Goal: Information Seeking & Learning: Learn about a topic

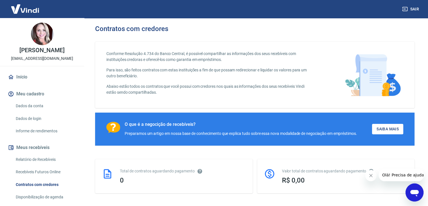
click at [418, 191] on icon "Abrir janela de mensagens" at bounding box center [415, 193] width 8 height 7
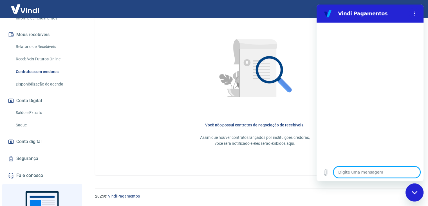
scroll to position [141, 0]
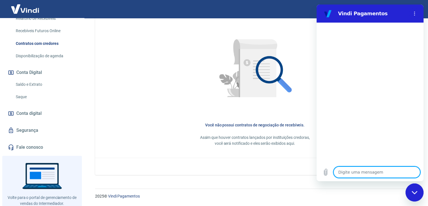
click at [40, 151] on link "Fale conosco" at bounding box center [42, 147] width 71 height 12
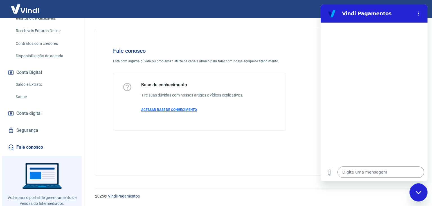
click at [168, 110] on span "ACESSAR BASE DE CONHECIMENTO" at bounding box center [169, 110] width 56 height 4
click at [419, 14] on circle "Menu de opções" at bounding box center [419, 13] width 1 height 1
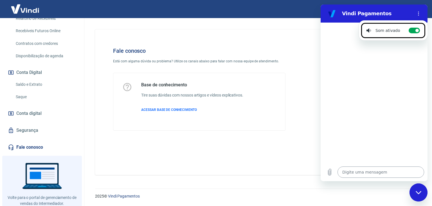
click at [369, 173] on textarea at bounding box center [381, 171] width 87 height 11
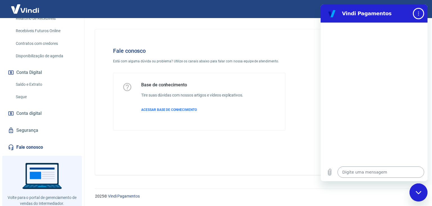
click at [413, 8] on button "Menu de opções" at bounding box center [418, 13] width 11 height 11
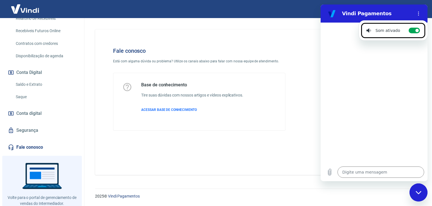
click at [372, 129] on div at bounding box center [374, 93] width 107 height 140
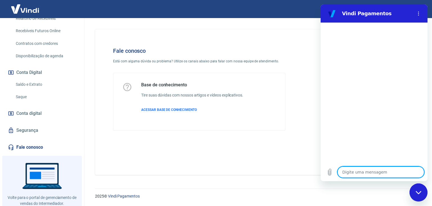
click at [383, 171] on textarea at bounding box center [381, 171] width 87 height 11
type textarea "o"
type textarea "x"
type textarea "oi"
type textarea "x"
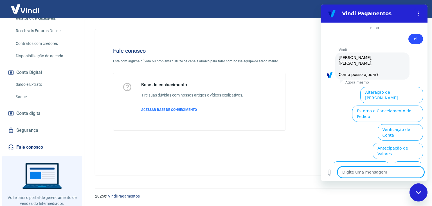
scroll to position [33, 0]
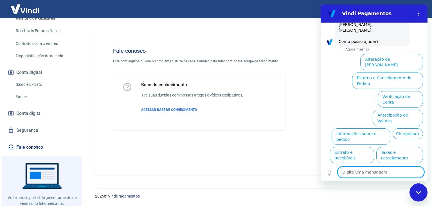
drag, startPoint x: 426, startPoint y: 146, endPoint x: 750, endPoint y: 159, distance: 324.4
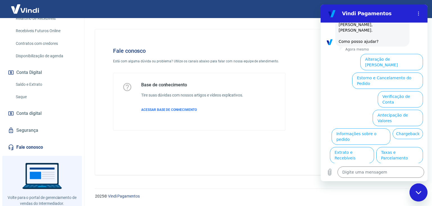
click at [404, 184] on button "Assinaturas e Faturas Tray" at bounding box center [396, 192] width 54 height 16
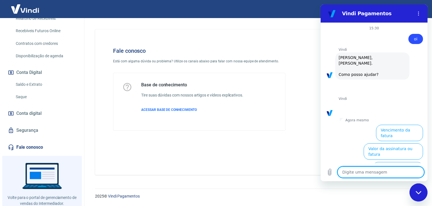
scroll to position [71, 0]
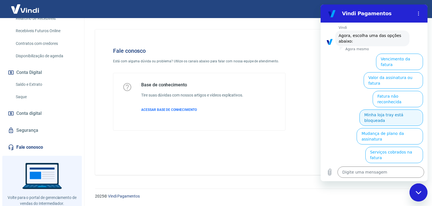
click at [381, 109] on button "Minha loja tray está bloqueada" at bounding box center [392, 117] width 64 height 16
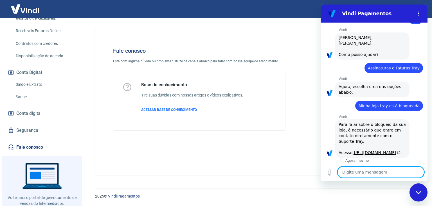
type textarea "x"
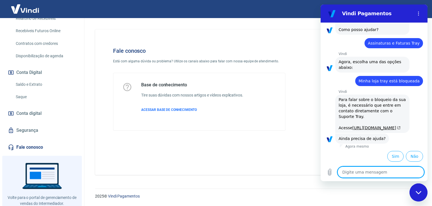
scroll to position [73, 0]
click at [355, 125] on link "[URL][DOMAIN_NAME]" at bounding box center [377, 127] width 48 height 5
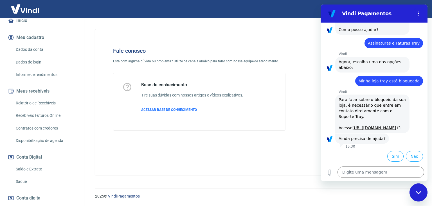
scroll to position [0, 0]
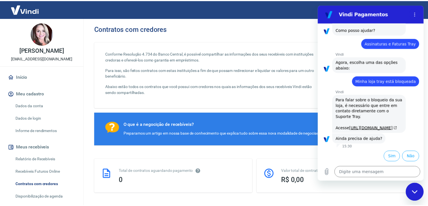
scroll to position [94, 0]
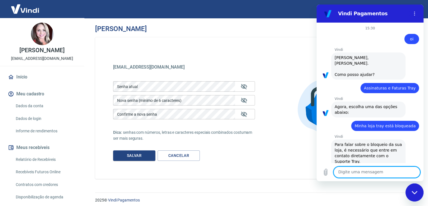
scroll to position [73, 0]
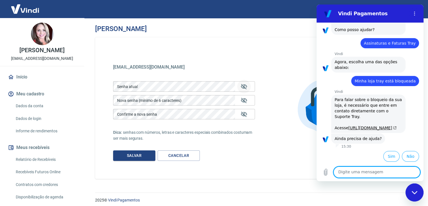
click at [242, 86] on icon "Mostrar/esconder senha" at bounding box center [244, 86] width 7 height 7
click at [246, 99] on icon "Mostrar/esconder senha" at bounding box center [244, 100] width 7 height 7
click at [246, 114] on icon "Mostrar/esconder senha" at bounding box center [244, 114] width 7 height 7
click at [245, 84] on icon "Mostrar/esconder senha" at bounding box center [244, 86] width 6 height 5
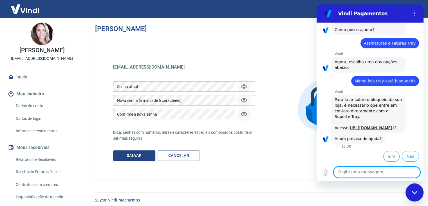
scroll to position [4, 0]
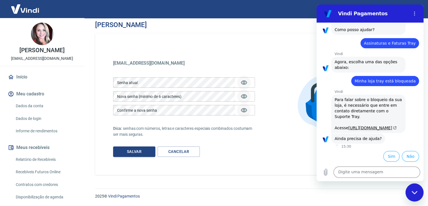
drag, startPoint x: 35, startPoint y: 112, endPoint x: 37, endPoint y: 114, distance: 3.0
click at [35, 112] on link "Dados da conta" at bounding box center [46, 106] width 64 height 12
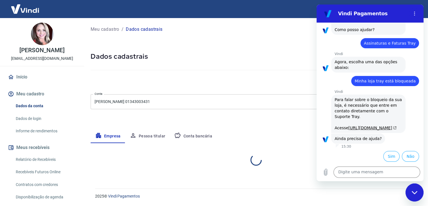
select select "MG"
select select "business"
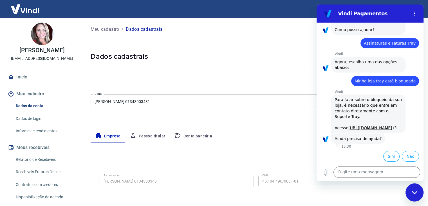
click at [30, 123] on link "Dados de login" at bounding box center [46, 119] width 64 height 12
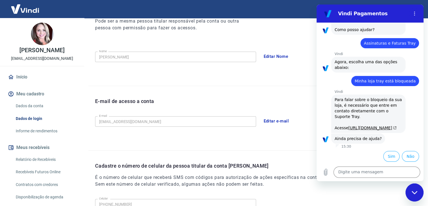
scroll to position [141, 0]
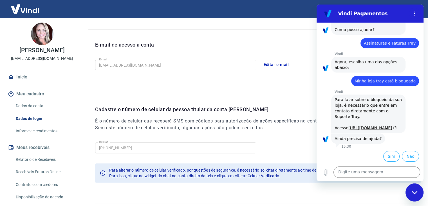
click at [415, 191] on icon "Fechar janela de mensagens" at bounding box center [415, 192] width 6 height 4
type textarea "x"
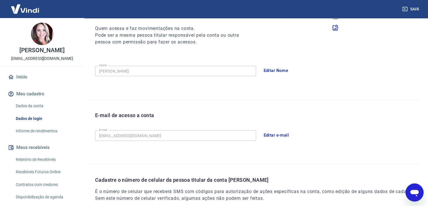
scroll to position [14, 0]
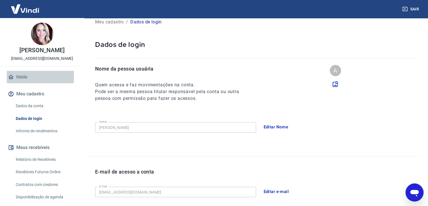
click at [21, 82] on link "Início" at bounding box center [42, 77] width 71 height 12
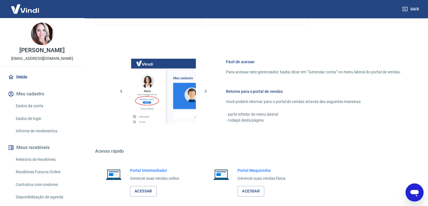
scroll to position [239, 0]
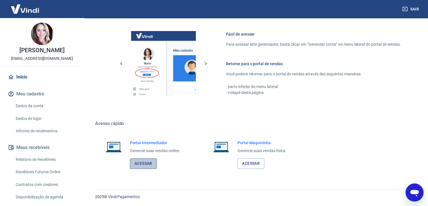
click at [144, 163] on link "Acessar" at bounding box center [143, 163] width 27 height 10
